Goal: Task Accomplishment & Management: Manage account settings

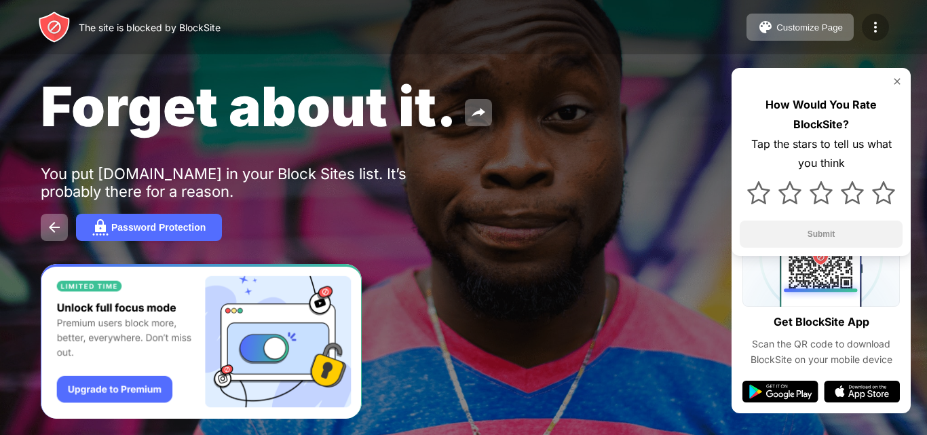
click at [875, 23] on img at bounding box center [875, 27] width 16 height 16
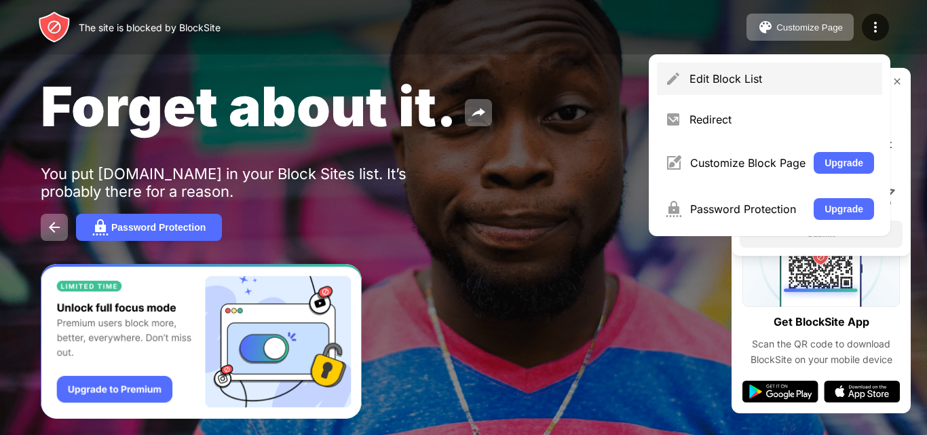
click at [732, 79] on div "Edit Block List" at bounding box center [782, 79] width 185 height 14
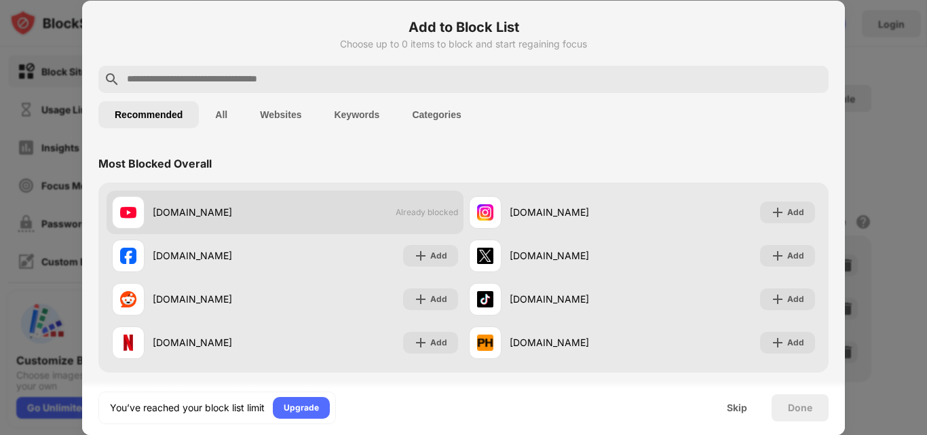
click at [180, 208] on div "[DOMAIN_NAME]" at bounding box center [219, 212] width 132 height 14
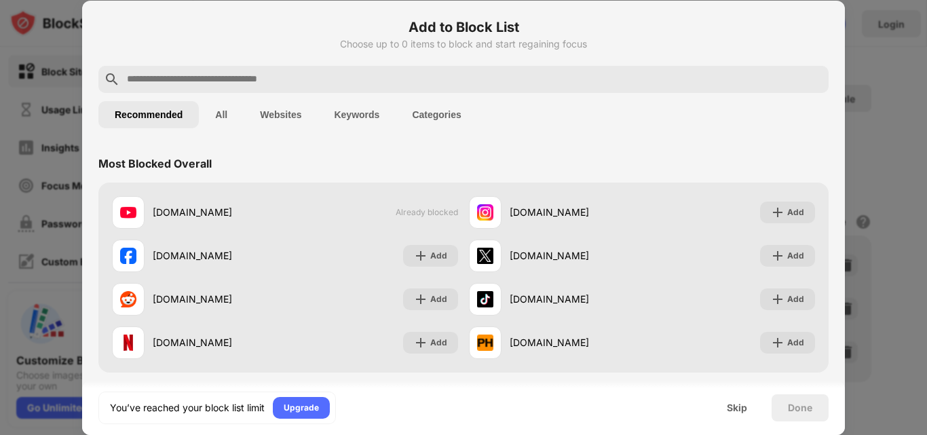
click at [221, 113] on button "All" at bounding box center [221, 114] width 45 height 27
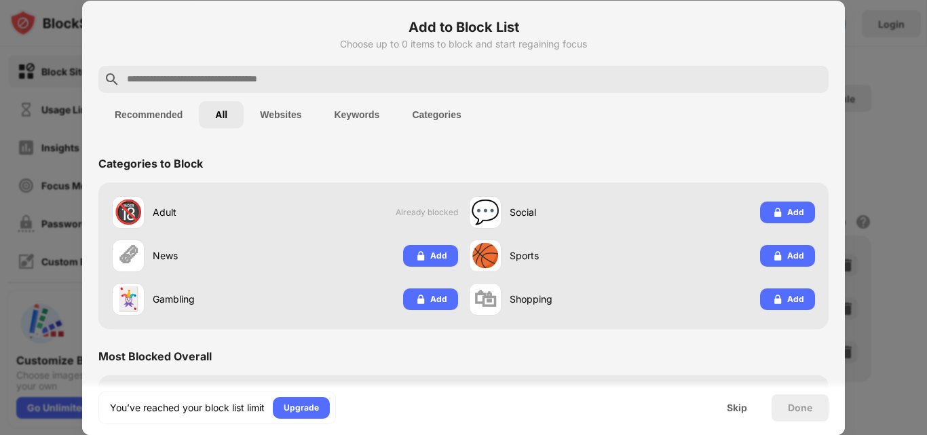
click at [285, 116] on button "Websites" at bounding box center [281, 114] width 74 height 27
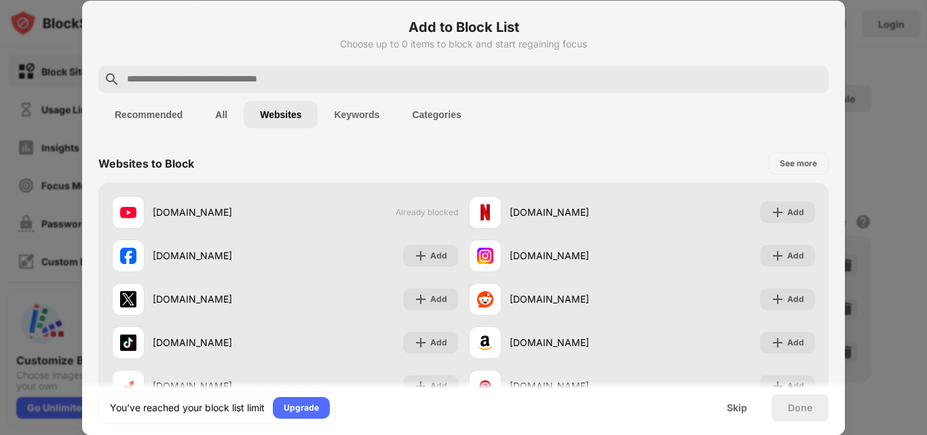
click at [359, 119] on button "Keywords" at bounding box center [357, 114] width 78 height 27
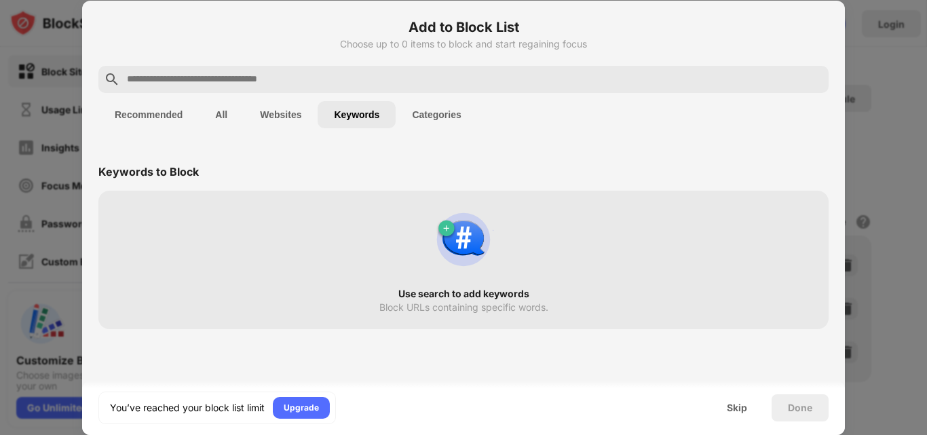
click at [421, 115] on button "Categories" at bounding box center [436, 114] width 81 height 27
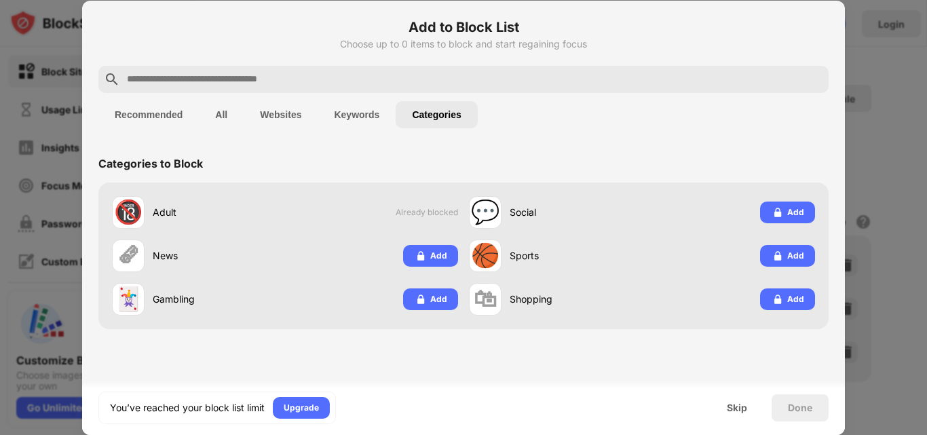
click at [294, 119] on button "Websites" at bounding box center [281, 114] width 74 height 27
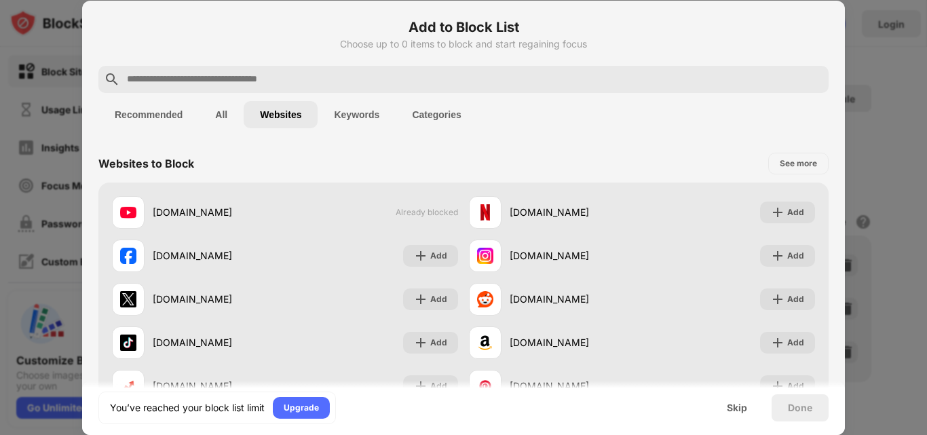
click at [255, 73] on input "text" at bounding box center [475, 79] width 698 height 16
click at [271, 71] on input "text" at bounding box center [475, 79] width 698 height 16
click at [213, 99] on div "Recommended All Websites Keywords Categories" at bounding box center [463, 114] width 730 height 43
click at [218, 119] on button "All" at bounding box center [221, 114] width 45 height 27
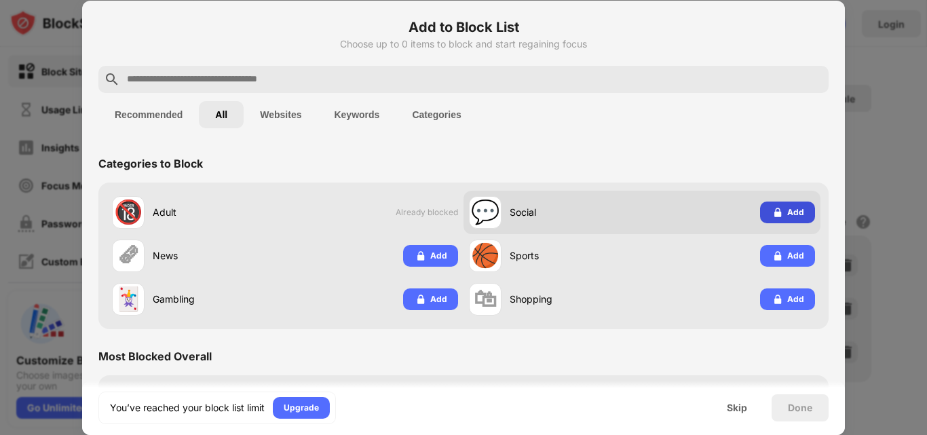
click at [790, 213] on div "Add" at bounding box center [795, 213] width 17 height 14
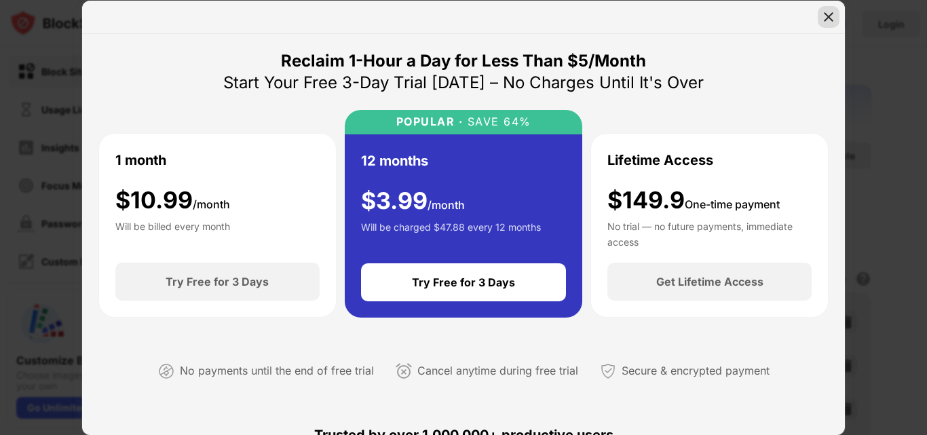
click at [830, 17] on img at bounding box center [829, 17] width 14 height 14
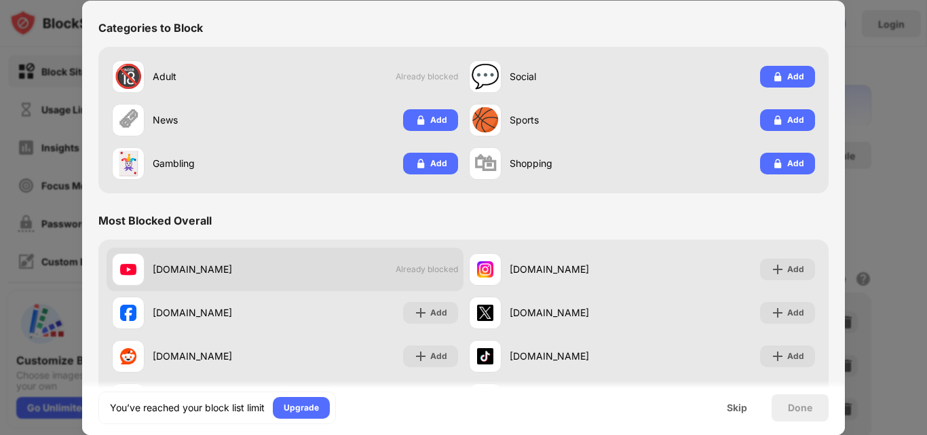
click at [192, 269] on div "[DOMAIN_NAME]" at bounding box center [219, 269] width 132 height 14
click at [189, 272] on div "[DOMAIN_NAME]" at bounding box center [219, 269] width 132 height 14
click at [120, 268] on img at bounding box center [128, 269] width 16 height 16
click at [127, 268] on img at bounding box center [128, 269] width 16 height 16
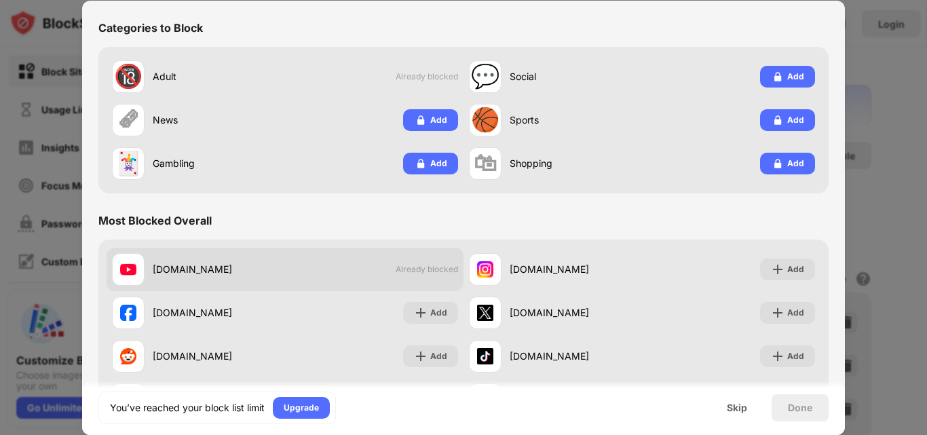
click at [424, 267] on span "Already blocked" at bounding box center [427, 269] width 62 height 10
click at [424, 272] on span "Already blocked" at bounding box center [427, 269] width 62 height 10
